Goal: Information Seeking & Learning: Learn about a topic

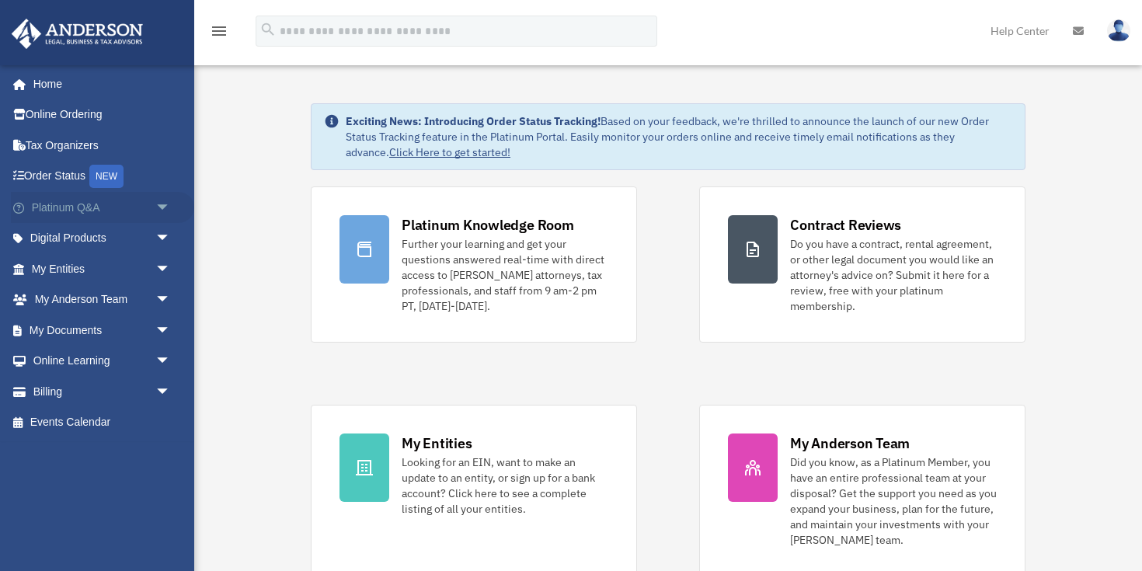
click at [159, 200] on span "arrow_drop_down" at bounding box center [170, 208] width 31 height 32
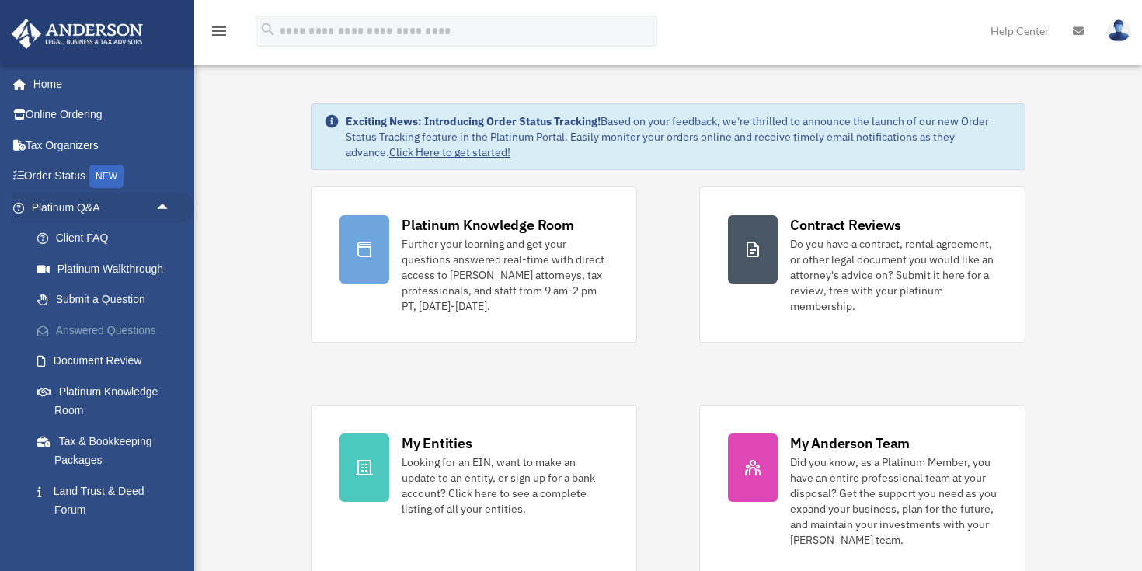
click at [112, 332] on link "Answered Questions" at bounding box center [108, 330] width 172 height 31
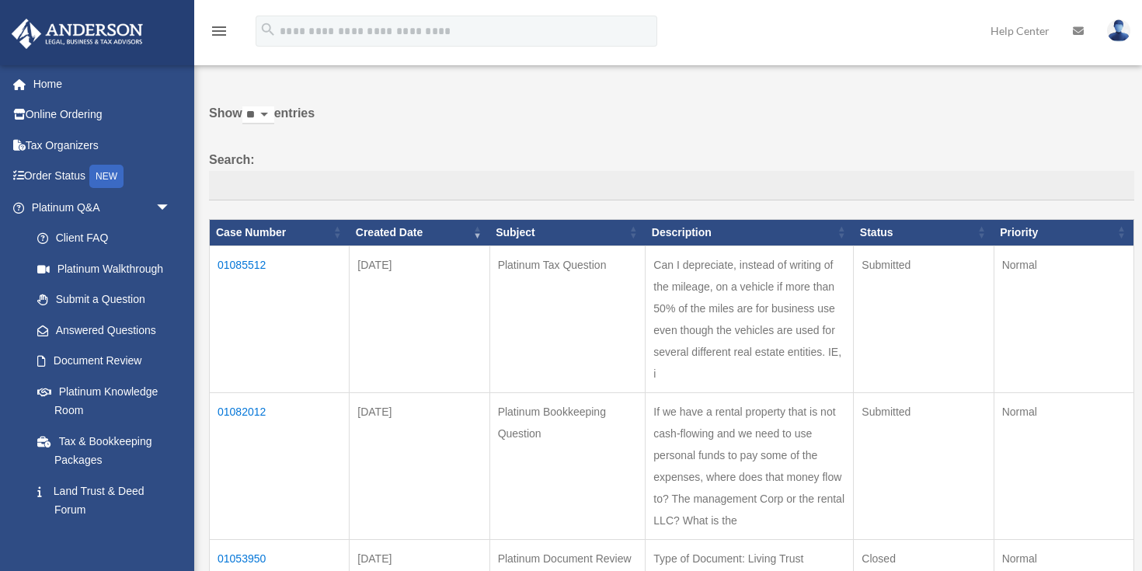
scroll to position [123, 0]
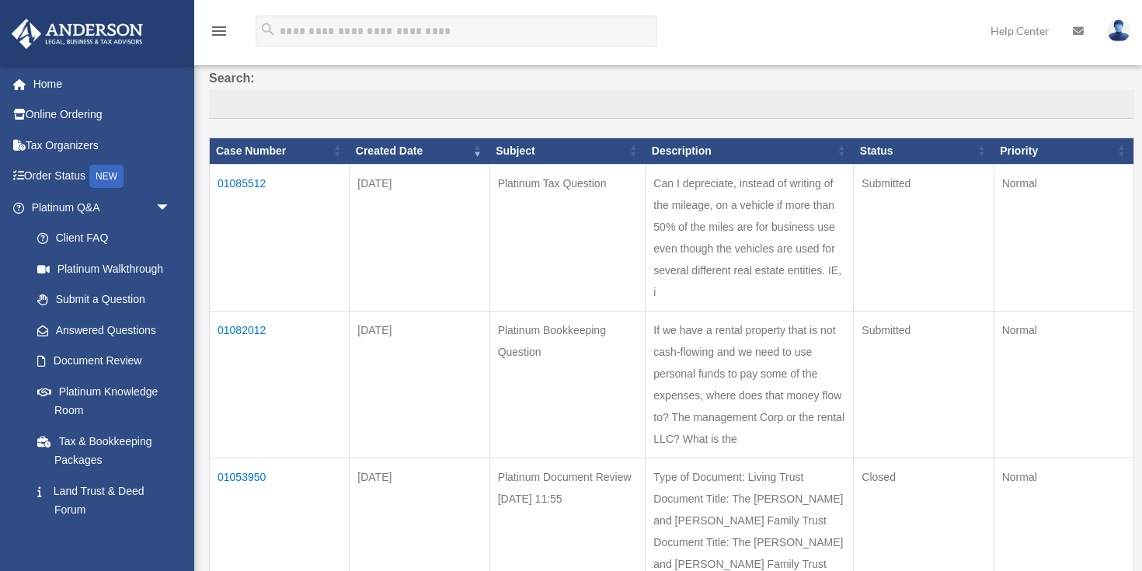
click at [247, 177] on td "01085512" at bounding box center [280, 237] width 140 height 147
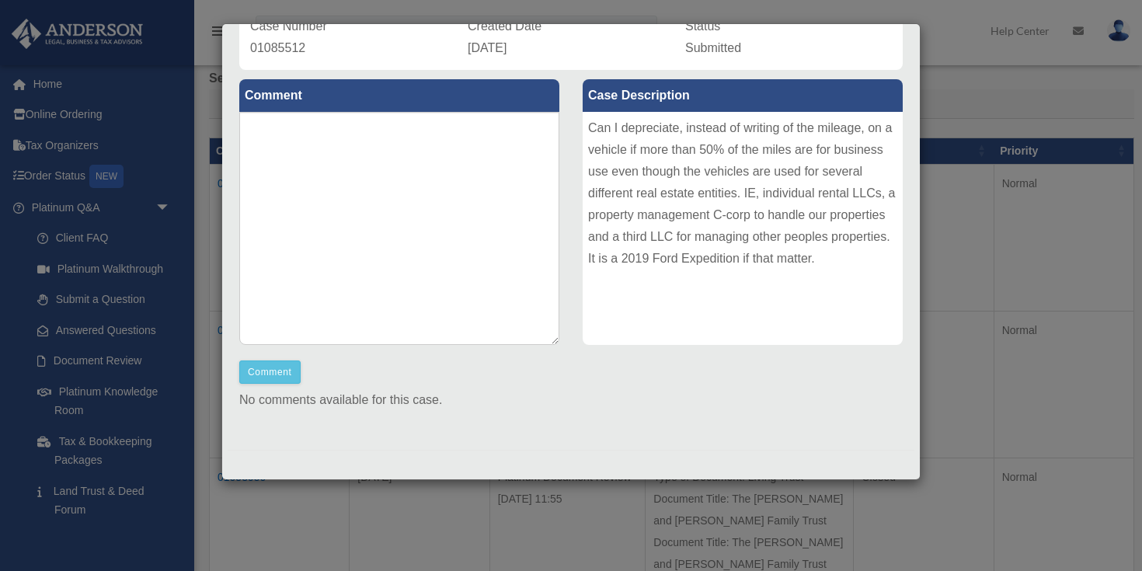
scroll to position [0, 0]
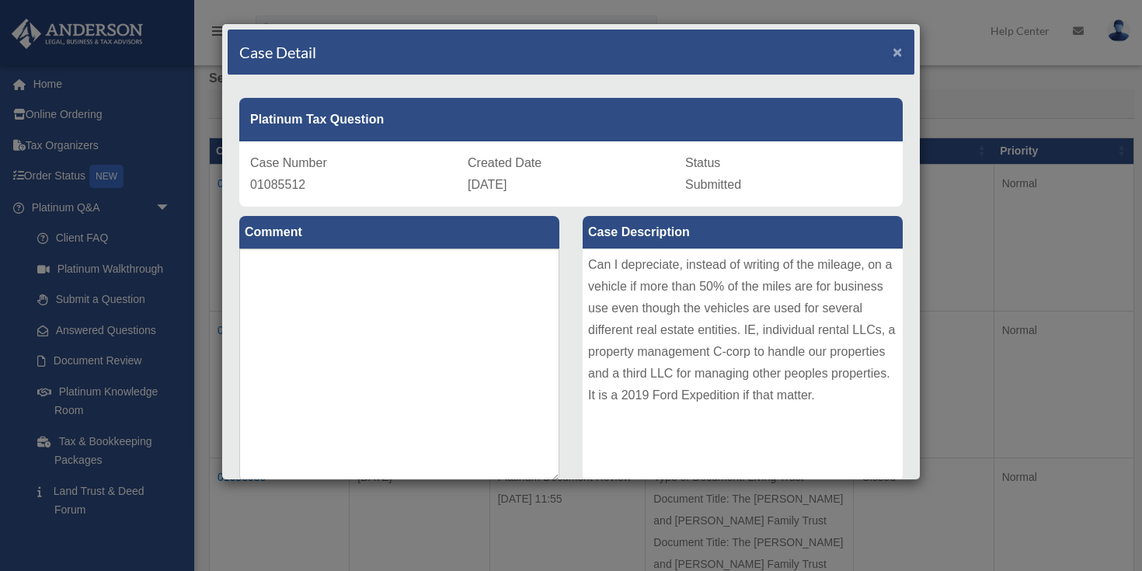
click at [899, 50] on span "×" at bounding box center [897, 52] width 10 height 18
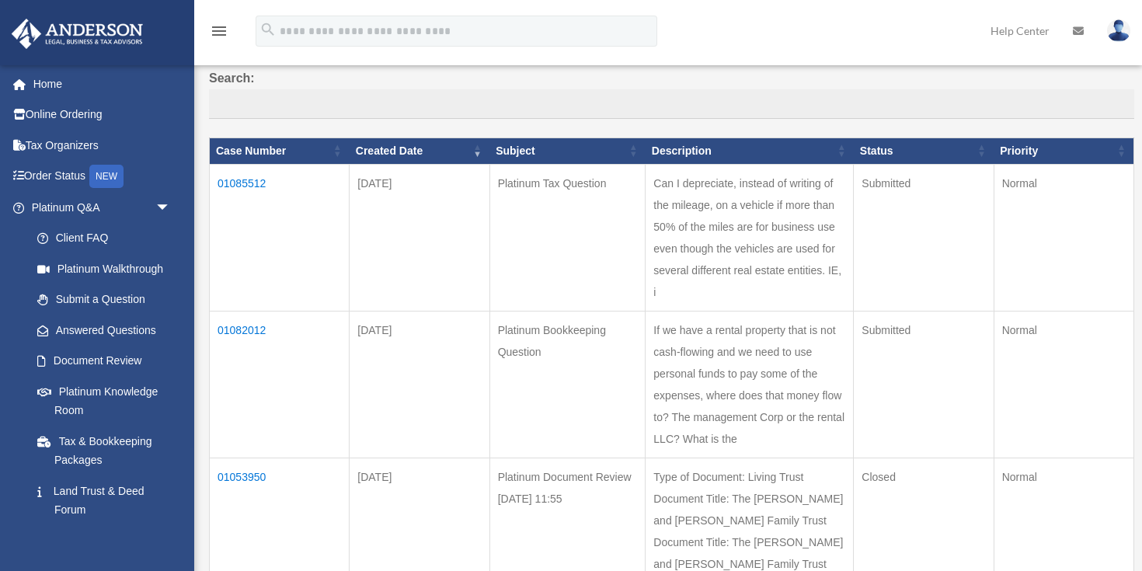
click at [257, 354] on td "01082012" at bounding box center [280, 384] width 140 height 147
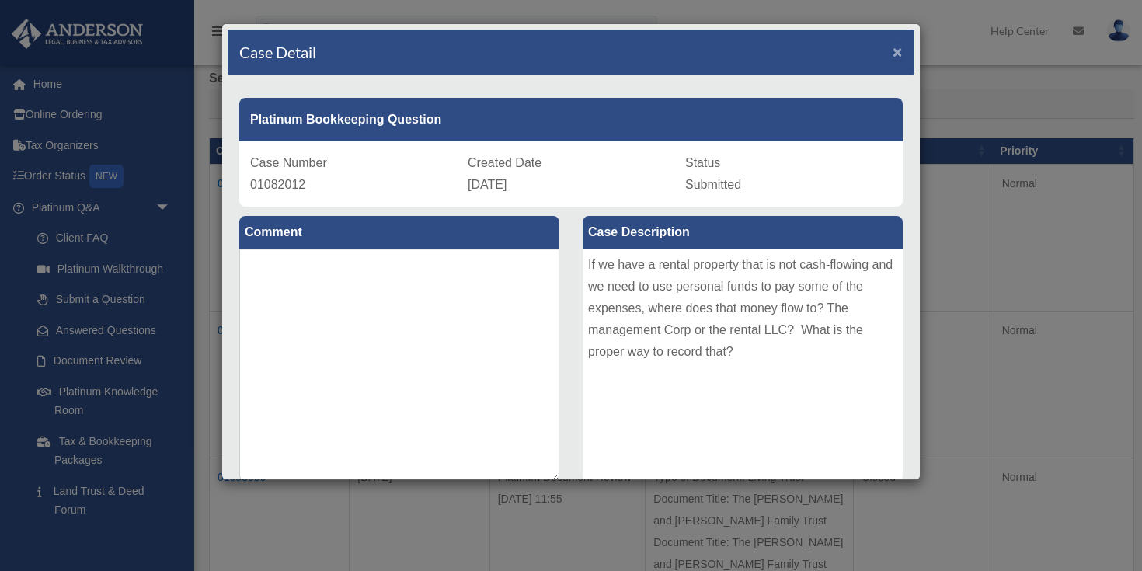
click at [898, 55] on span "×" at bounding box center [897, 52] width 10 height 18
